Goal: Information Seeking & Learning: Learn about a topic

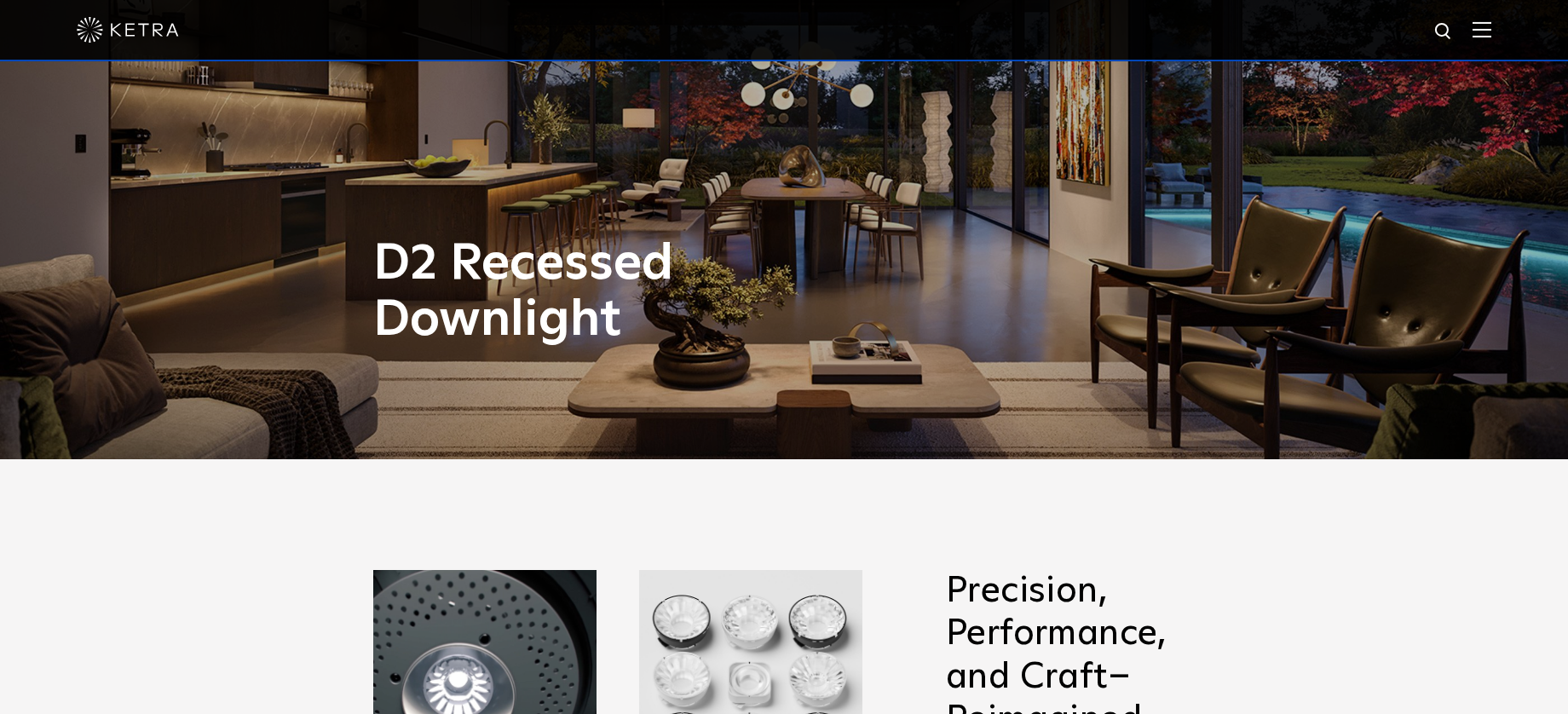
scroll to position [429, 0]
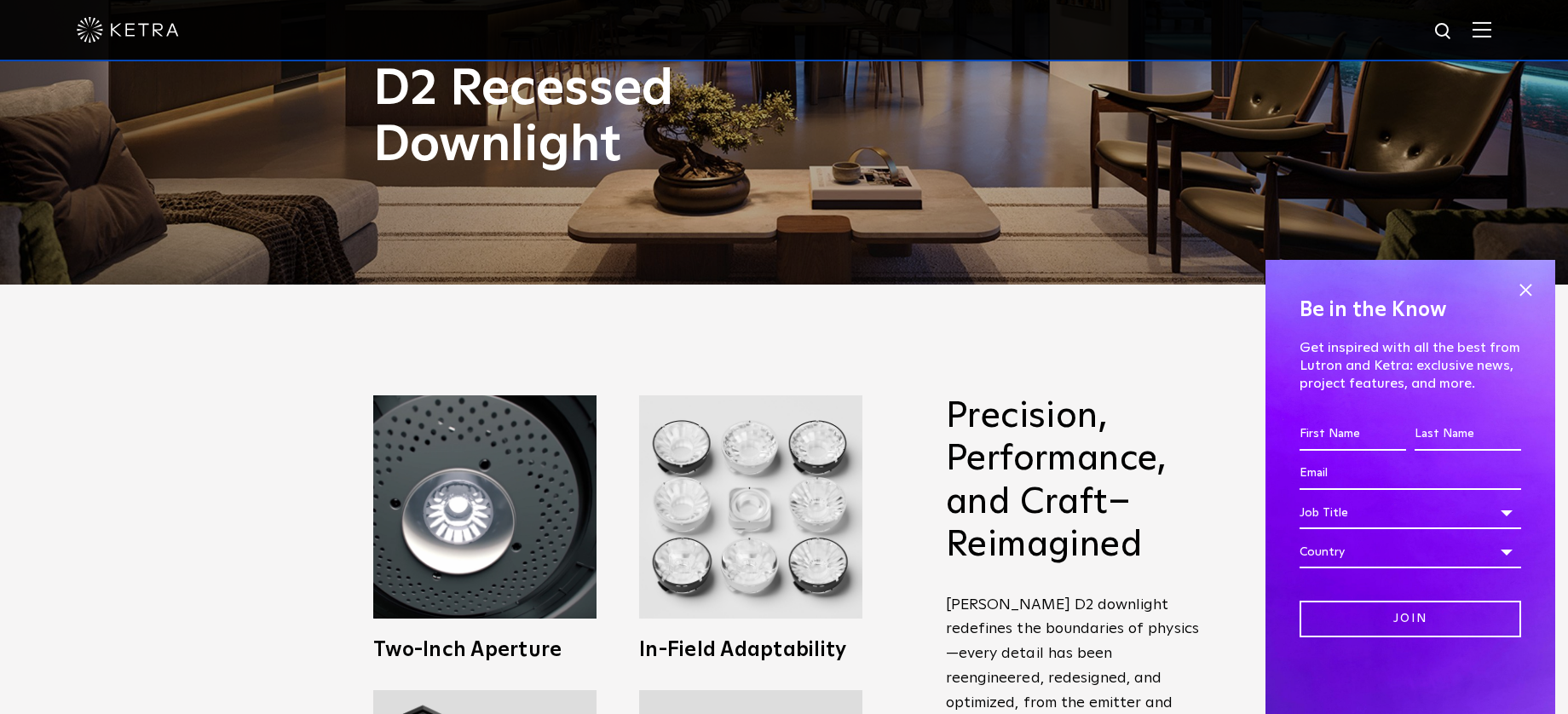
drag, startPoint x: 324, startPoint y: 119, endPoint x: 319, endPoint y: 132, distance: 13.9
click at [220, 384] on div "Precision, Performance, and Craft–Reimagined [PERSON_NAME] D2 downlight redefin…" at bounding box center [784, 701] width 1568 height 832
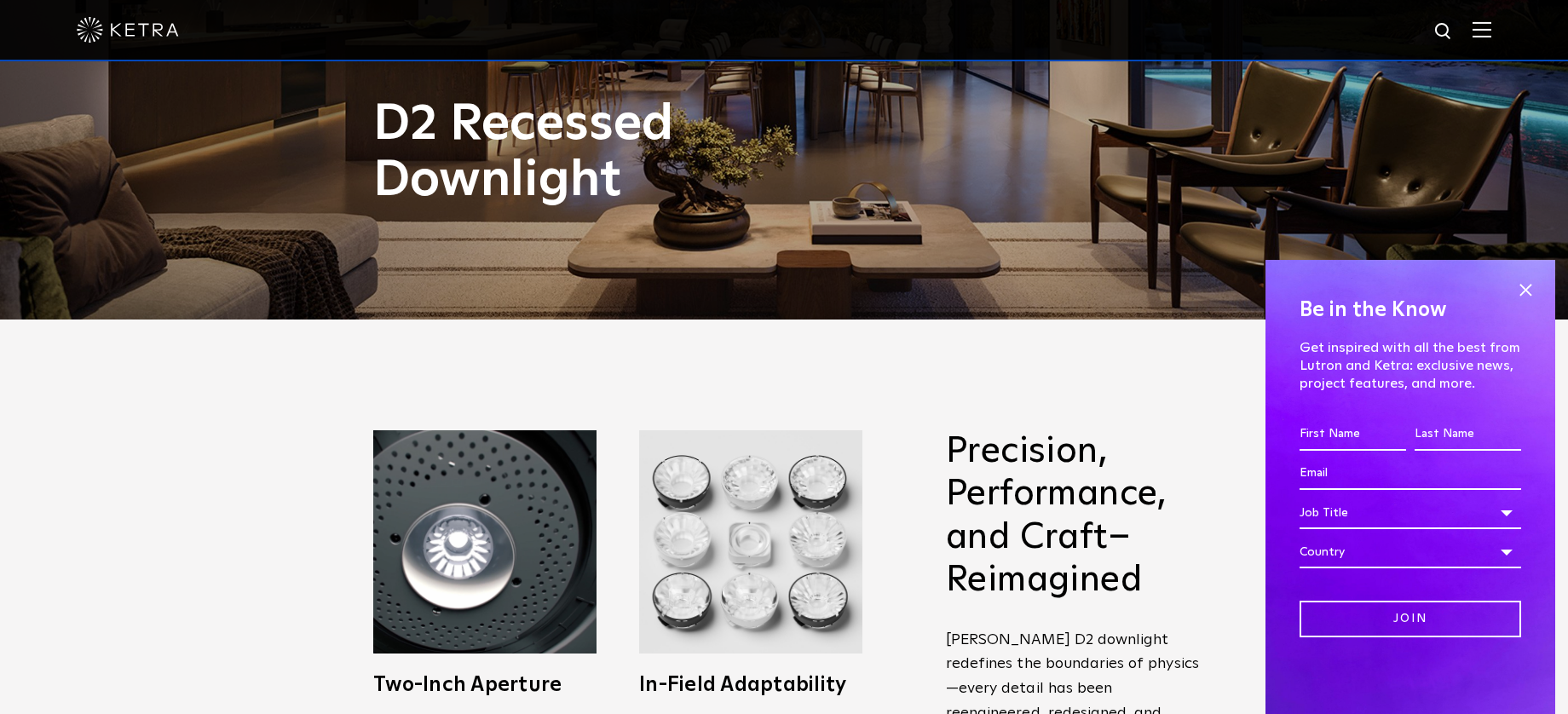
scroll to position [0, 0]
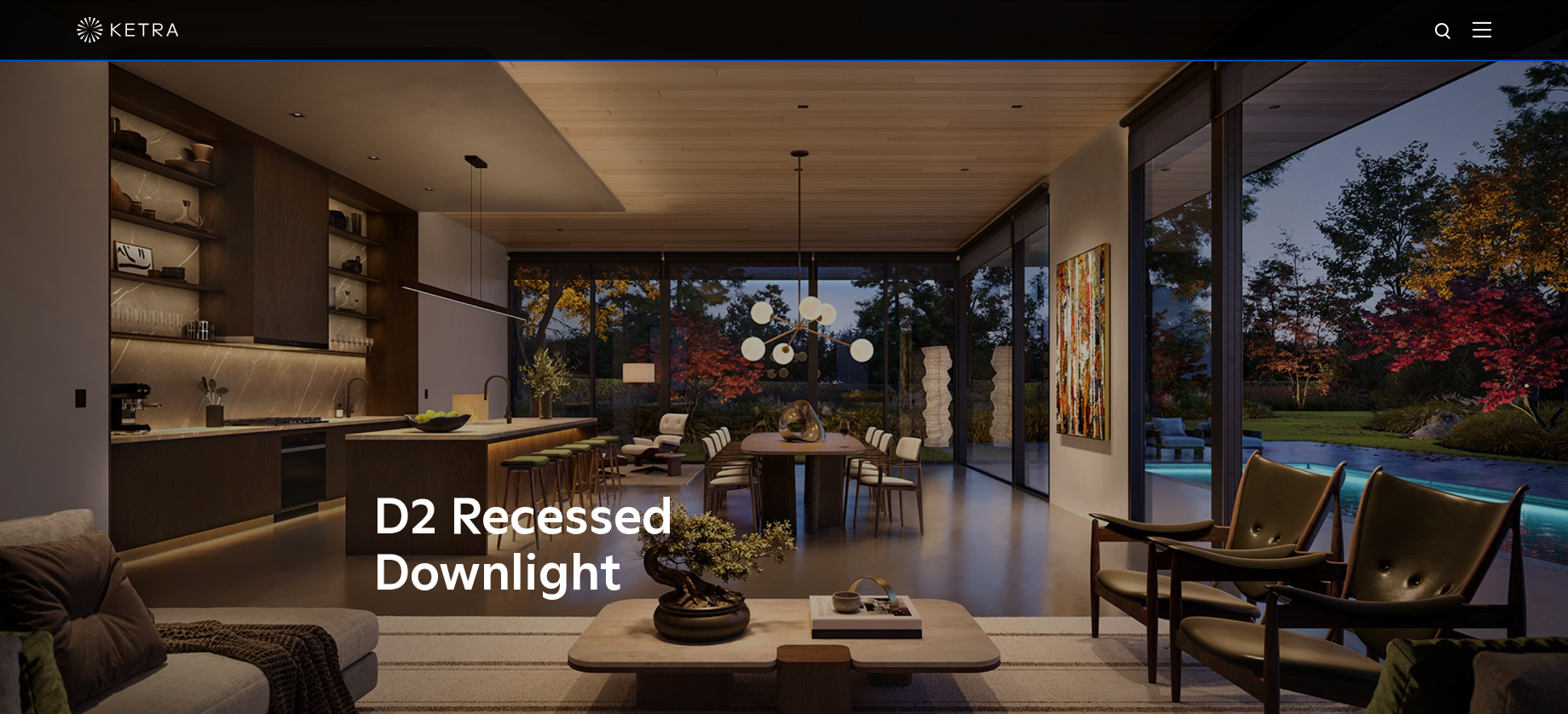
scroll to position [589, 0]
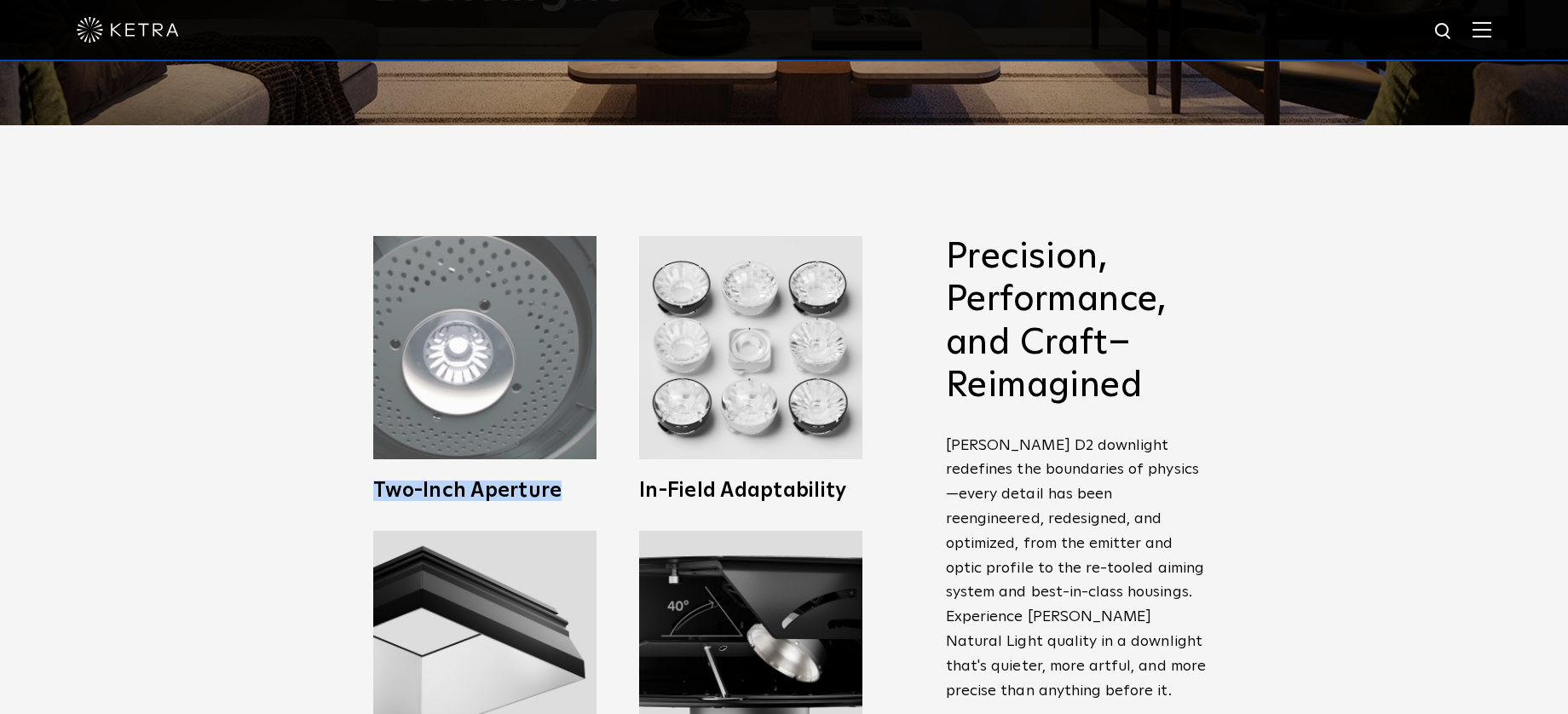
drag, startPoint x: 376, startPoint y: 484, endPoint x: 569, endPoint y: 487, distance: 193.0
click at [569, 487] on h3 "Two-Inch Aperture" at bounding box center [485, 491] width 223 height 20
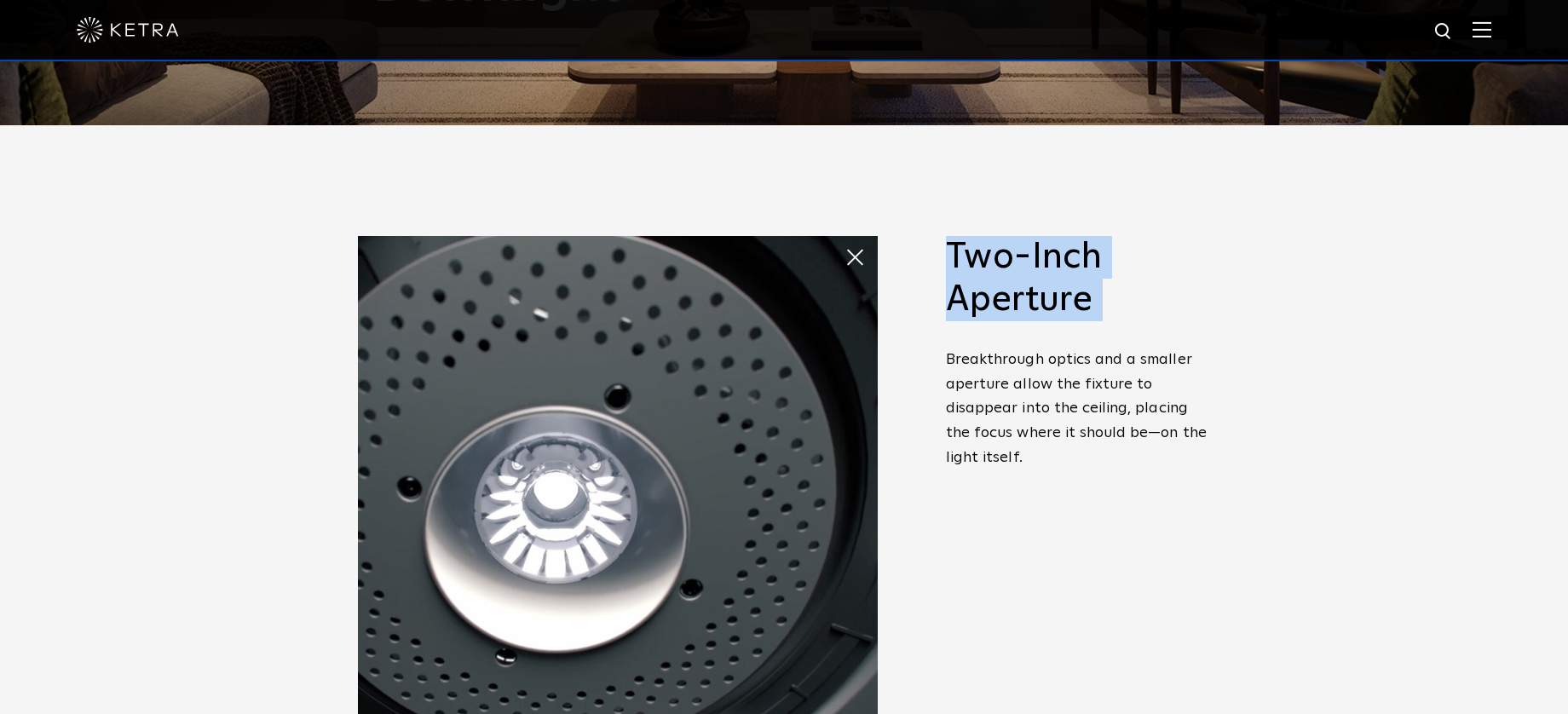
drag, startPoint x: 954, startPoint y: 257, endPoint x: 1023, endPoint y: 331, distance: 101.2
click at [1023, 331] on span "Two-Inch Aperture Breakthrough optics and a smaller aperture allow the fixture …" at bounding box center [1079, 365] width 265 height 260
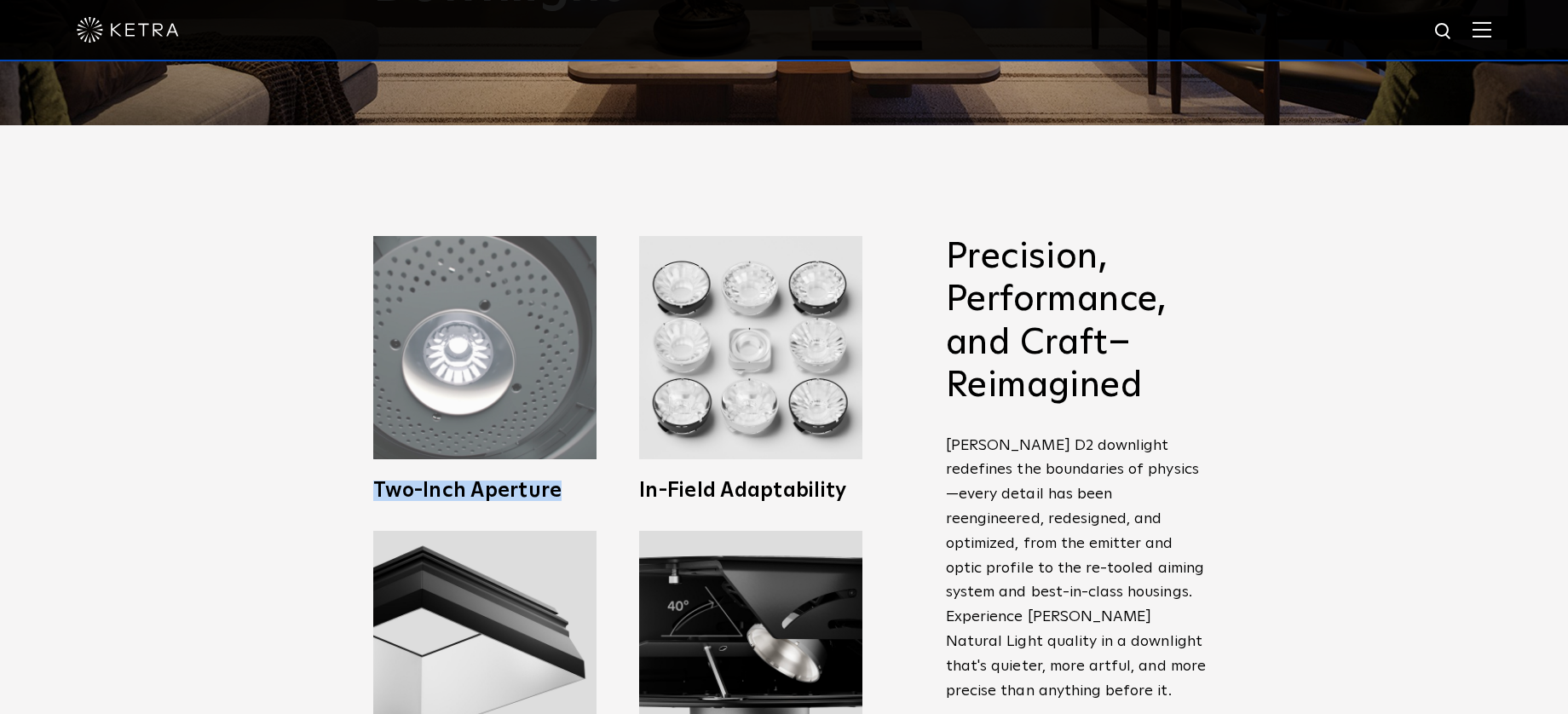
drag, startPoint x: 580, startPoint y: 489, endPoint x: 376, endPoint y: 482, distance: 204.1
click at [376, 482] on h3 "Two-Inch Aperture" at bounding box center [485, 491] width 223 height 20
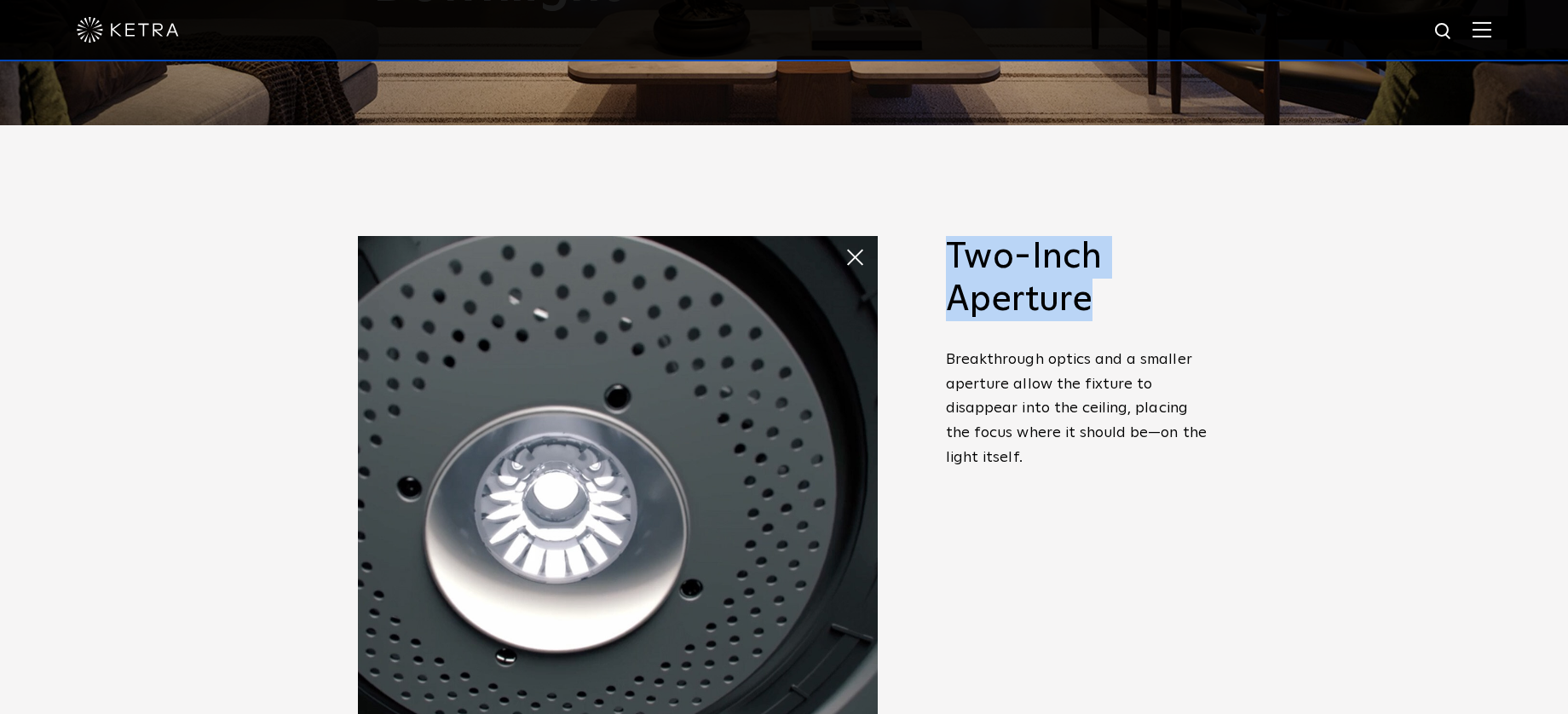
drag, startPoint x: 947, startPoint y: 248, endPoint x: 1091, endPoint y: 314, distance: 158.4
click at [1091, 314] on span "Precision, Performance, and Craft–Reimagined [PERSON_NAME] D2 downlight redefin…" at bounding box center [1065, 541] width 290 height 611
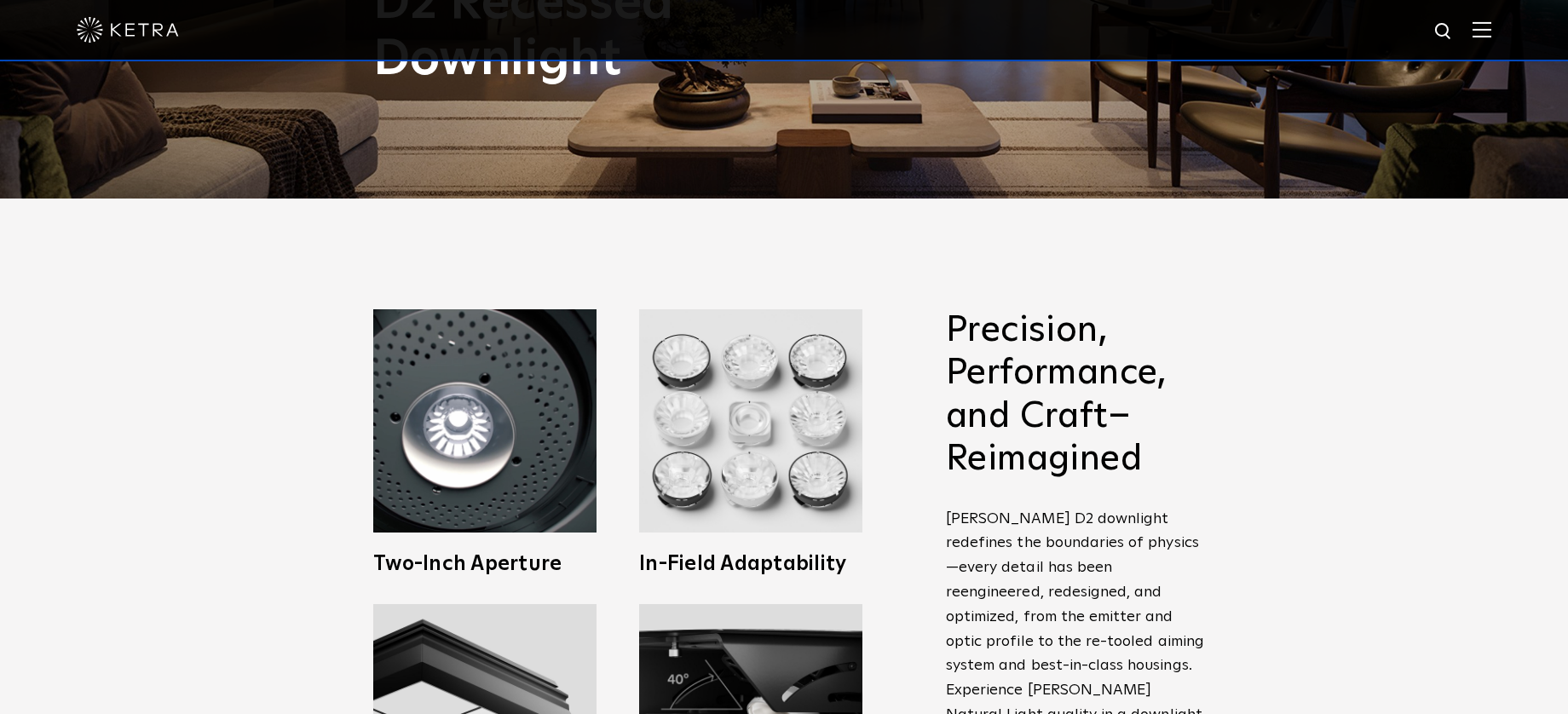
scroll to position [516, 0]
